Goal: Find contact information: Find contact information

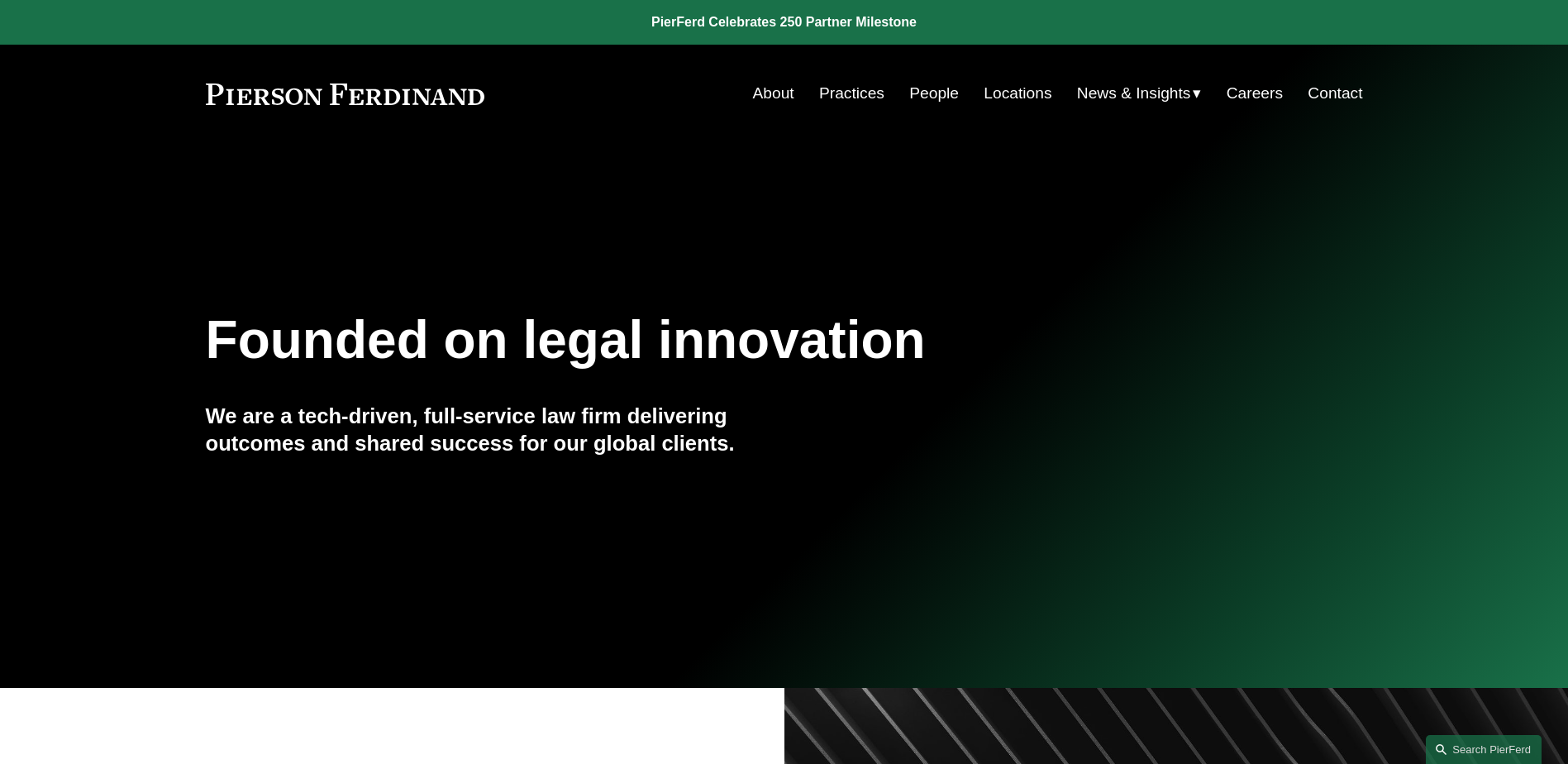
click at [936, 96] on link "People" at bounding box center [933, 93] width 50 height 31
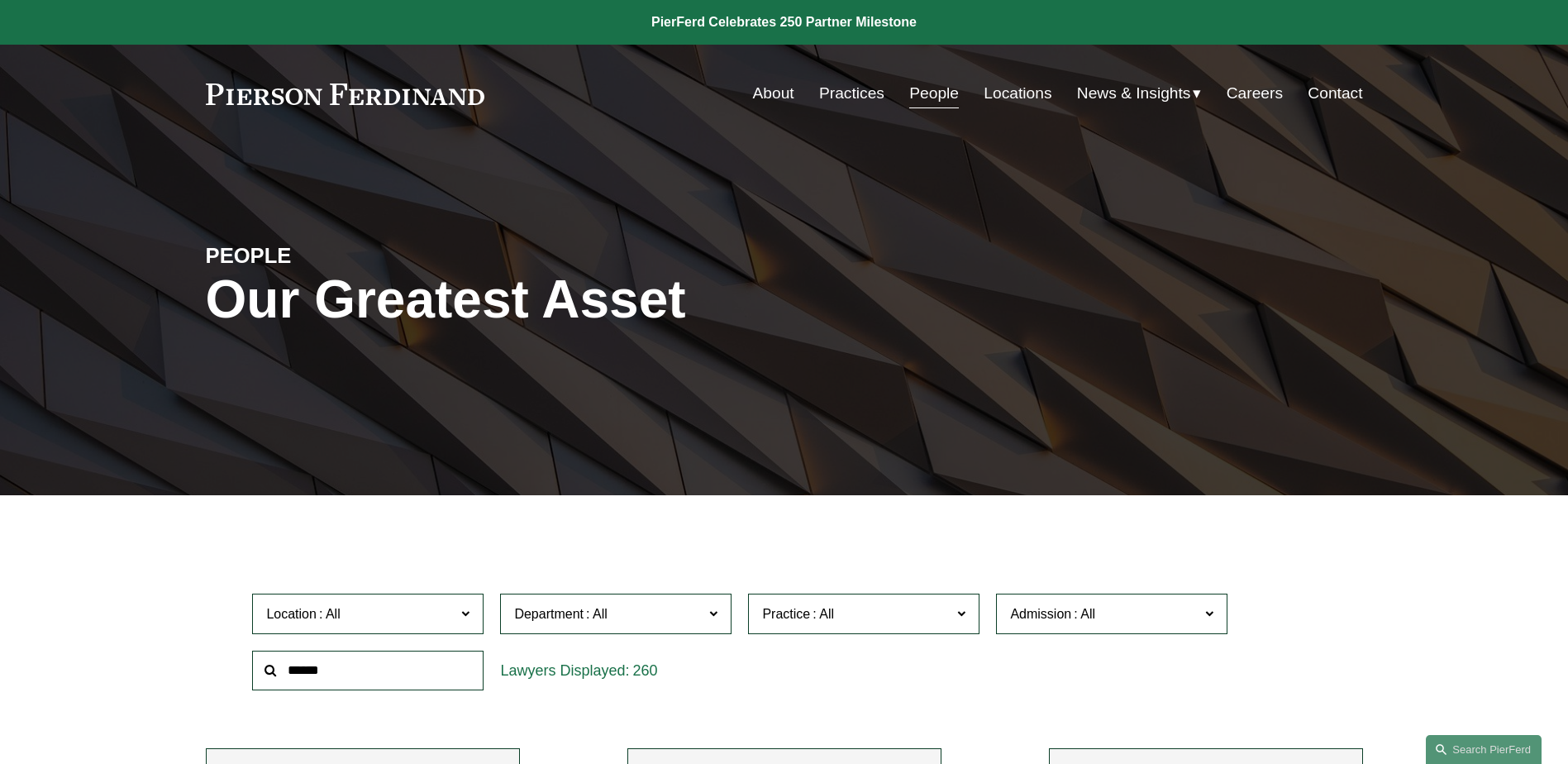
click at [387, 661] on input "text" at bounding box center [368, 670] width 231 height 40
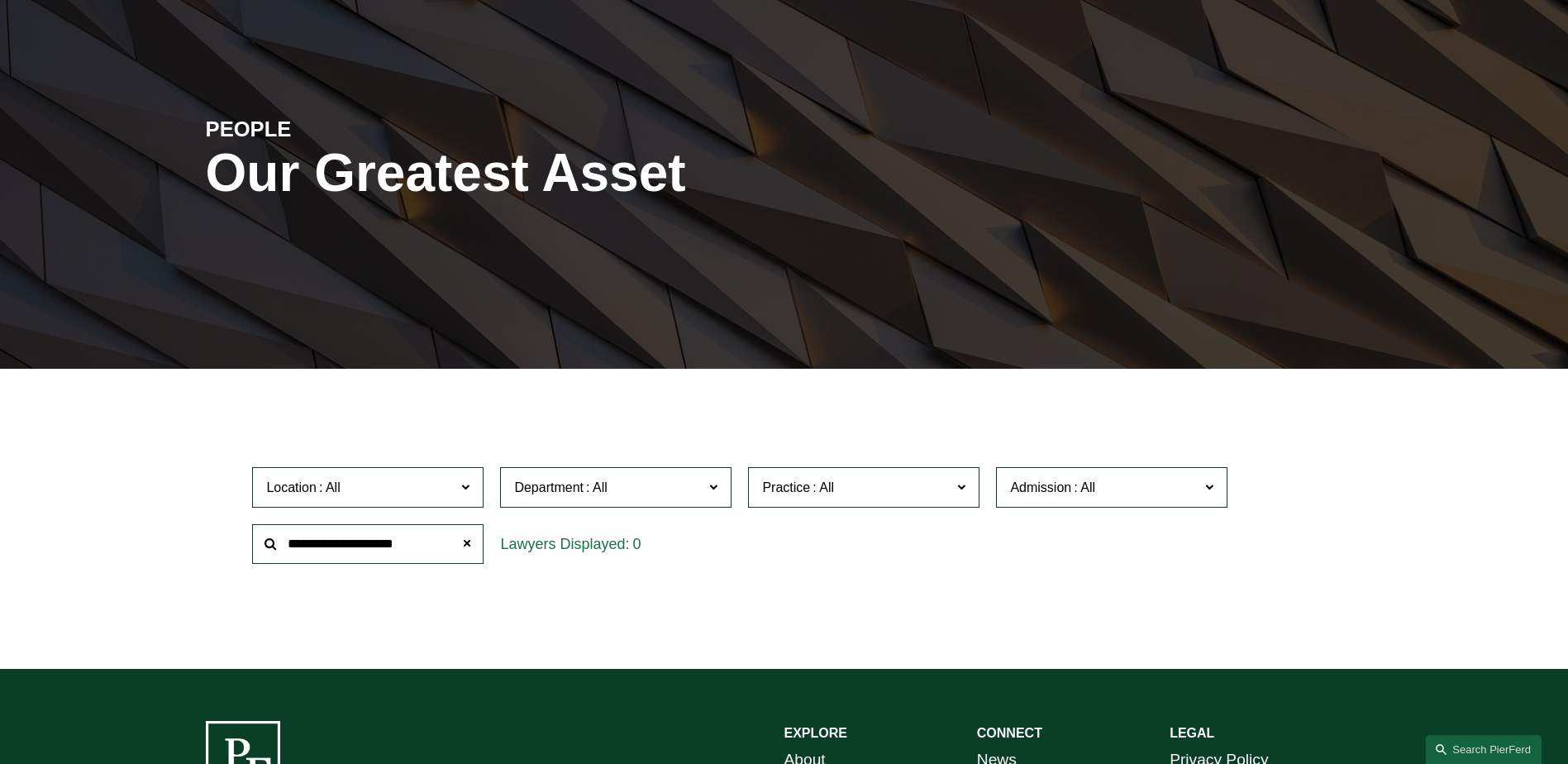
scroll to position [330, 0]
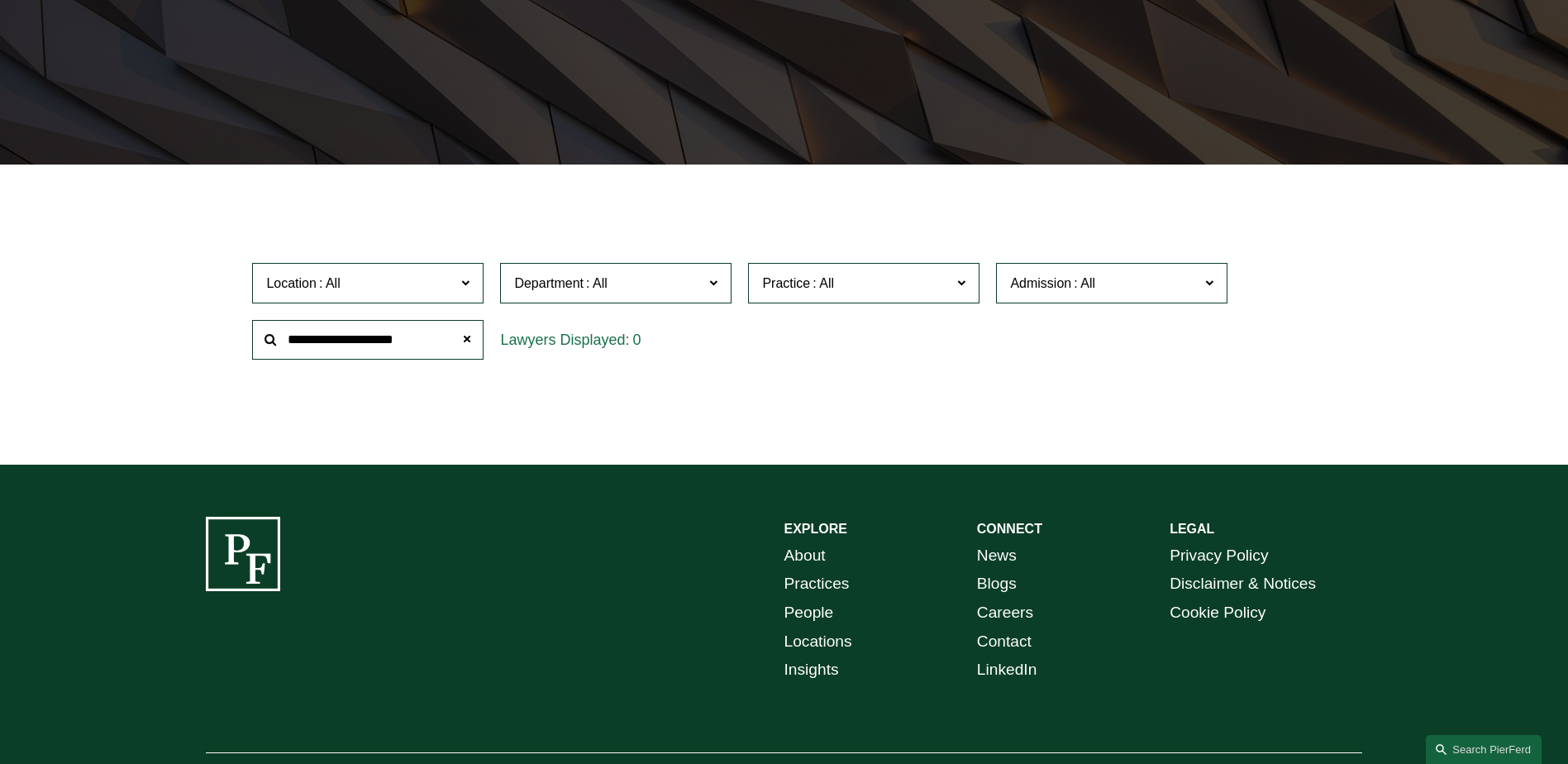
drag, startPoint x: 423, startPoint y: 343, endPoint x: 24, endPoint y: 335, distance: 399.1
click at [29, 335] on div "Filter Location All Atlanta Austin Boston Charlotte Chicago Cincinnati Clevelan…" at bounding box center [784, 326] width 1568 height 276
type input "*********"
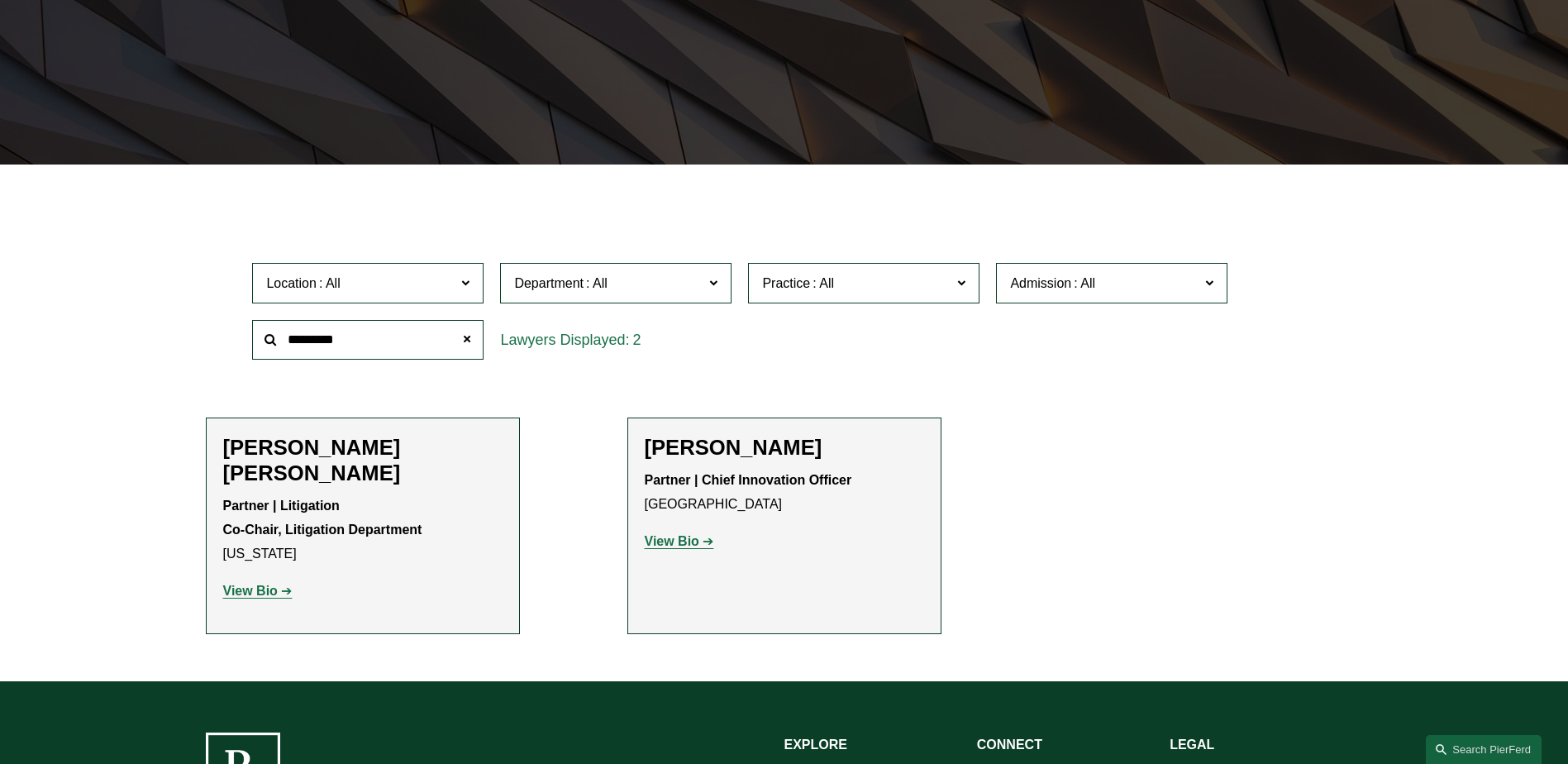
click at [261, 583] on strong "View Bio" at bounding box center [250, 590] width 55 height 14
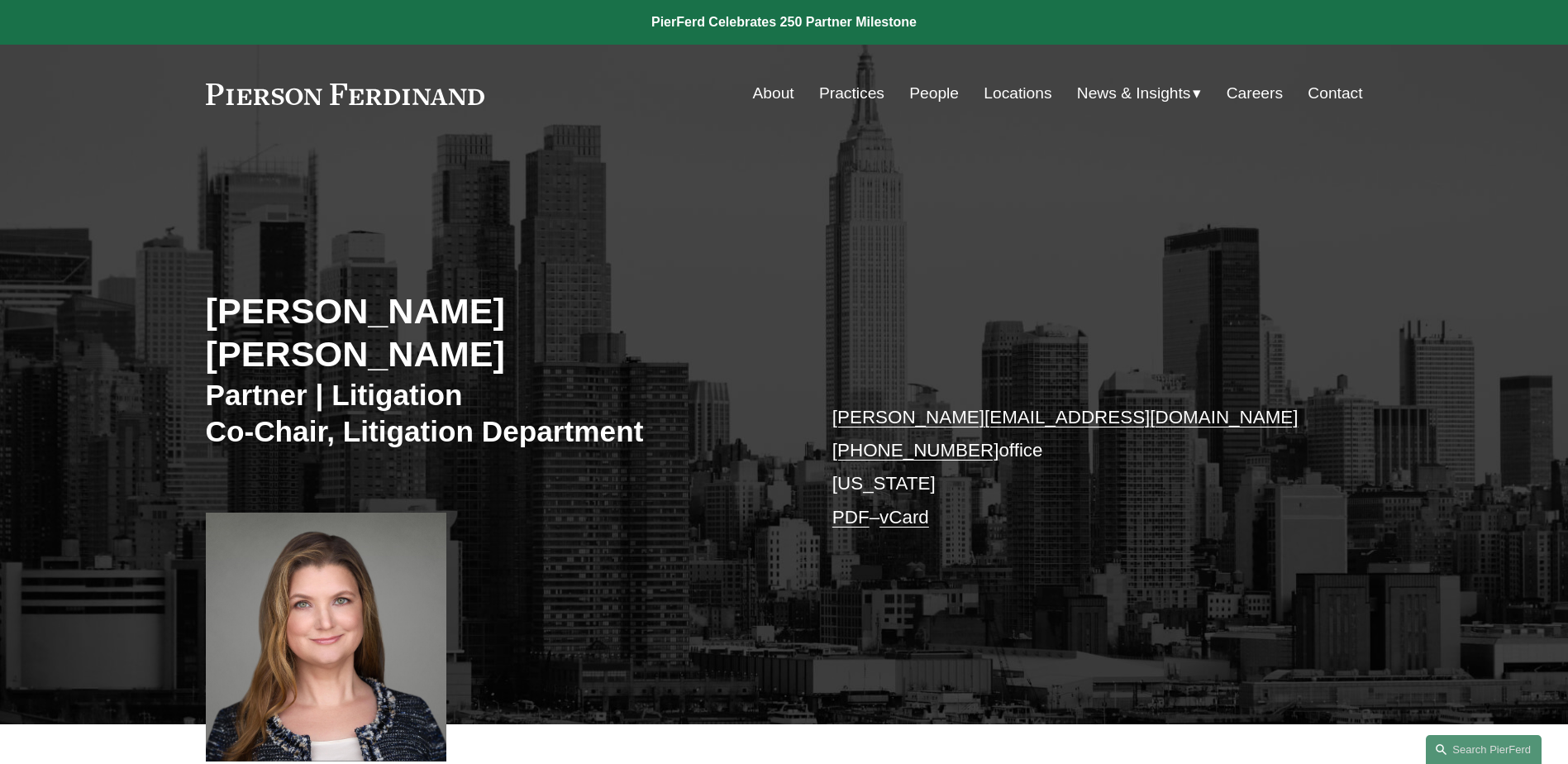
click at [900, 507] on link "vCard" at bounding box center [904, 517] width 50 height 21
click at [1059, 511] on div "christina.bostseaton@pierferd.com +1.917.765.8201 office New York PDF – vCard" at bounding box center [1073, 475] width 482 height 150
click at [856, 507] on link "PDF" at bounding box center [851, 517] width 38 height 21
click at [1199, 480] on p "christina.bostseaton@pierferd.com +1.917.765.8201 office New York PDF – vCard" at bounding box center [1073, 467] width 482 height 133
